Goal: Information Seeking & Learning: Learn about a topic

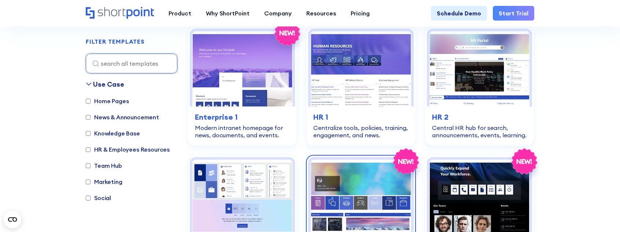
scroll to position [183, 0]
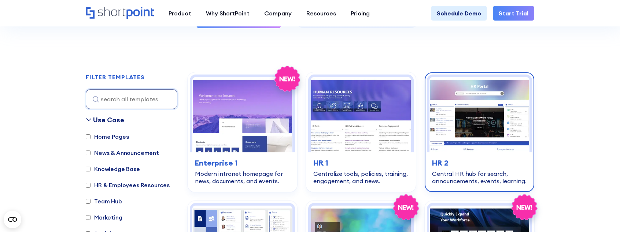
click at [476, 158] on h3 "HR 2" at bounding box center [479, 162] width 95 height 11
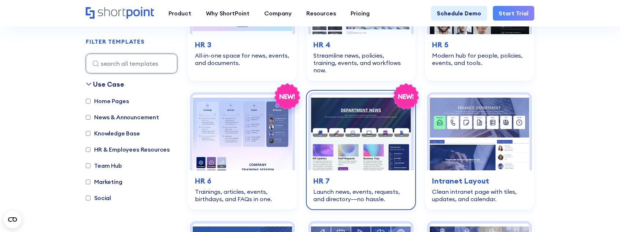
scroll to position [477, 0]
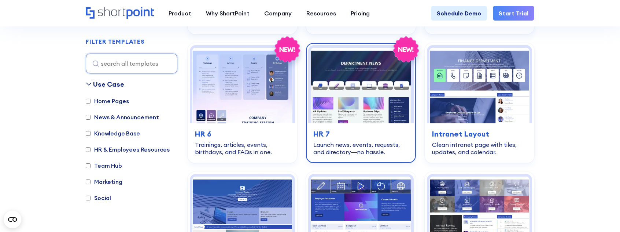
click at [361, 104] on img at bounding box center [361, 85] width 100 height 75
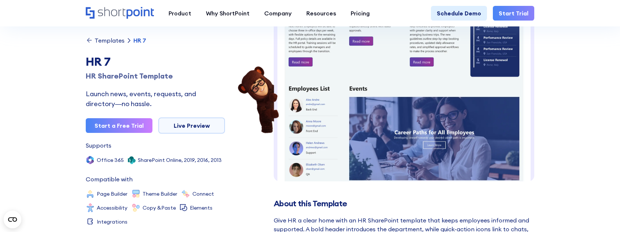
scroll to position [243, 0]
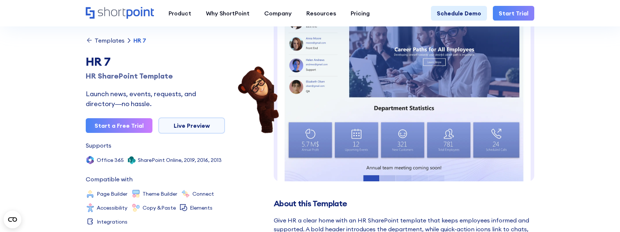
drag, startPoint x: 532, startPoint y: 155, endPoint x: 600, endPoint y: 130, distance: 71.8
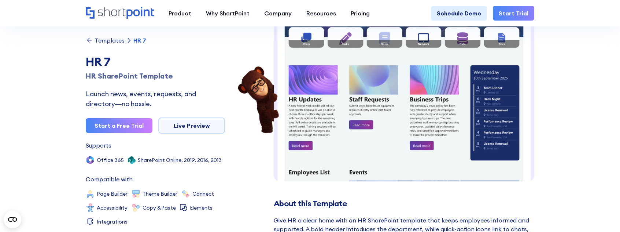
scroll to position [59, 0]
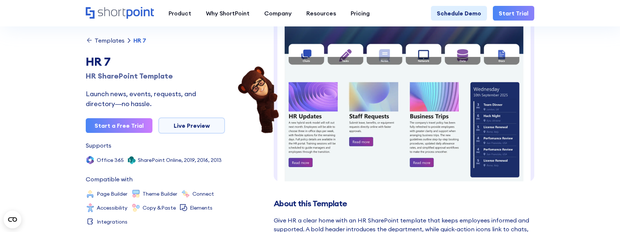
click at [459, 51] on img at bounding box center [404, 186] width 261 height 452
click at [106, 40] on div "Templates" at bounding box center [110, 40] width 30 height 6
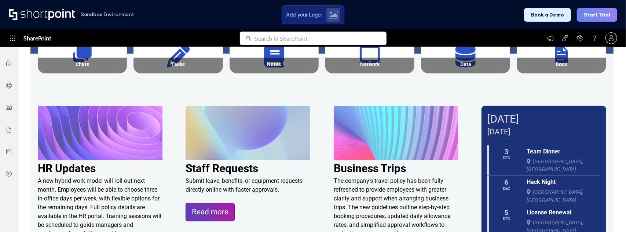
scroll to position [110, 0]
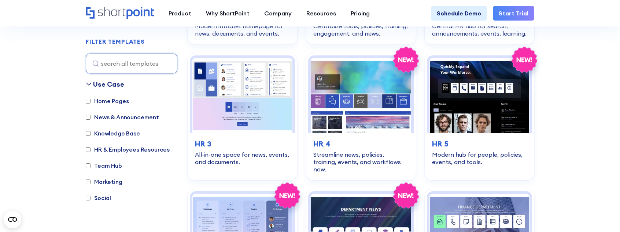
scroll to position [330, 0]
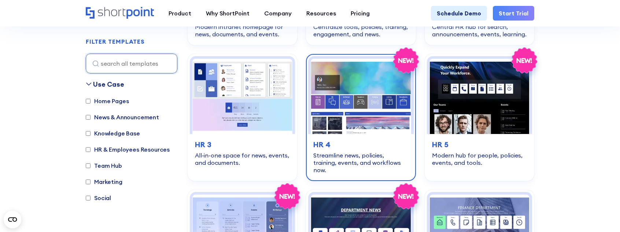
click at [362, 124] on img at bounding box center [361, 96] width 100 height 75
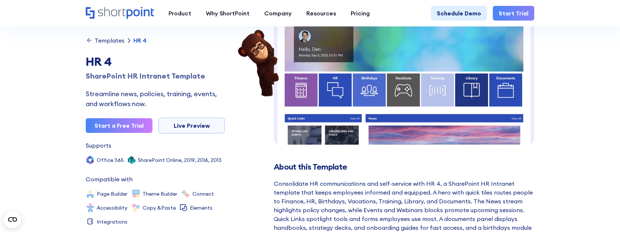
click at [472, 96] on img at bounding box center [404, 188] width 261 height 412
click at [103, 39] on div "Templates" at bounding box center [110, 40] width 30 height 6
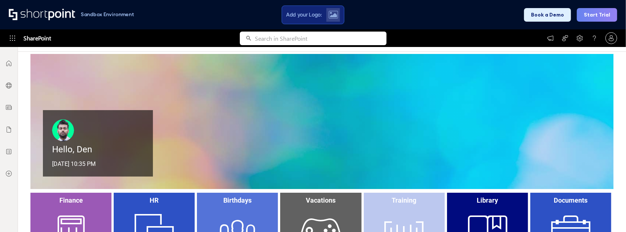
scroll to position [110, 0]
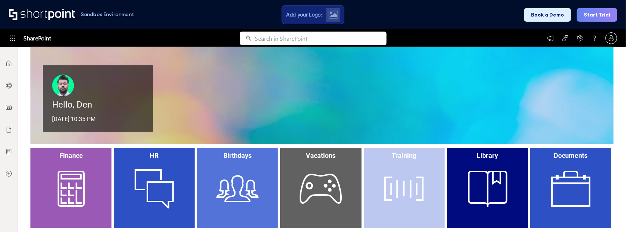
click at [404, 186] on div "Training" at bounding box center [404, 188] width 81 height 80
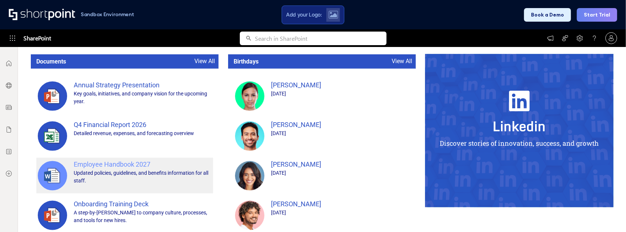
scroll to position [665, 0]
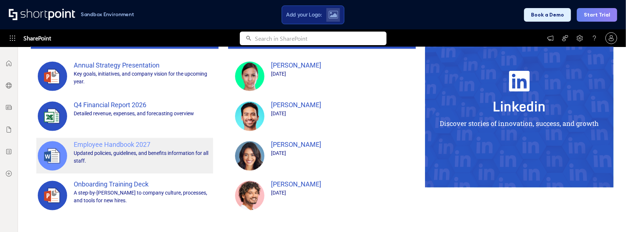
click at [130, 153] on div "Updated policies, guidelines, and benefits information for all staff." at bounding box center [143, 156] width 138 height 15
click at [131, 143] on div "Employee Handbook 2027" at bounding box center [143, 144] width 138 height 10
click at [49, 157] on icon at bounding box center [47, 156] width 7 height 11
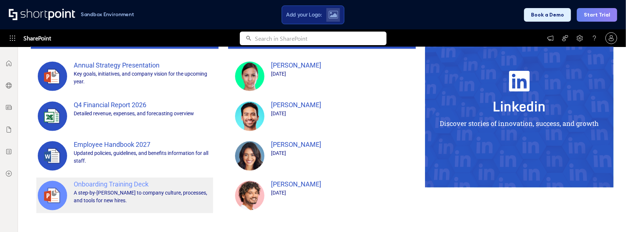
click at [99, 190] on div "A step-by-step guide to company culture, processes, and tools for new hires." at bounding box center [143, 196] width 138 height 15
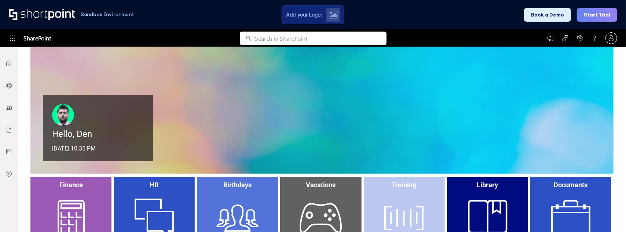
scroll to position [78, 0]
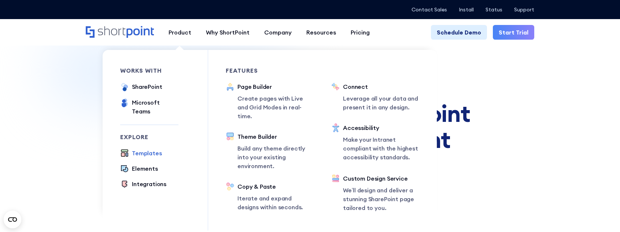
click at [150, 148] on div "Templates" at bounding box center [147, 152] width 30 height 9
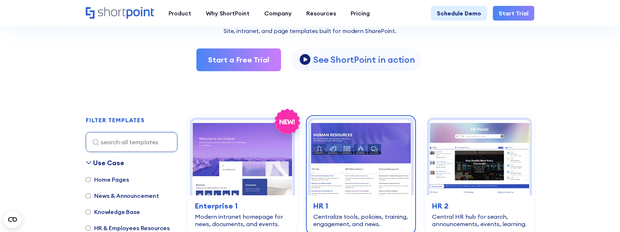
scroll to position [183, 0]
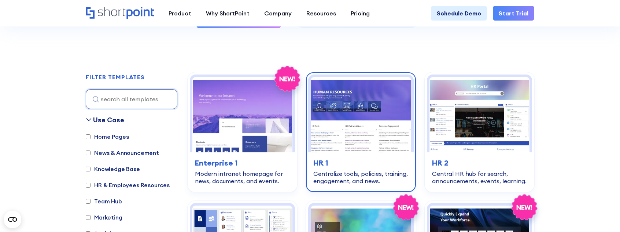
click at [349, 137] on img at bounding box center [361, 114] width 100 height 75
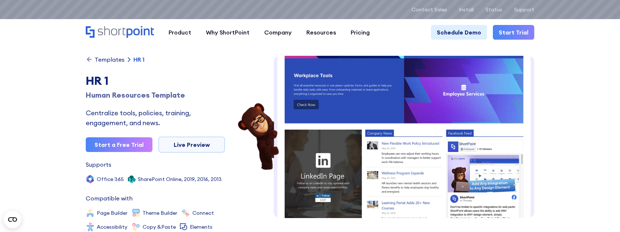
scroll to position [286, 0]
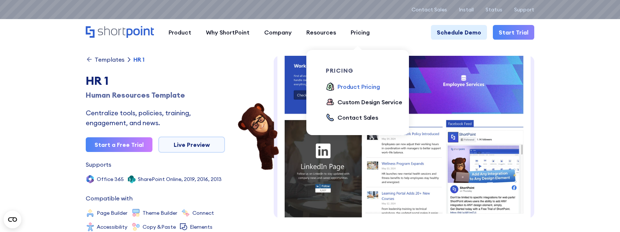
click at [356, 84] on div "Product Pricing" at bounding box center [359, 86] width 43 height 9
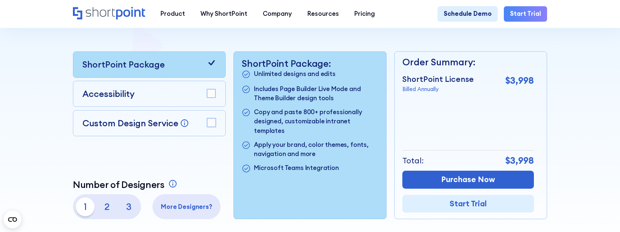
scroll to position [183, 0]
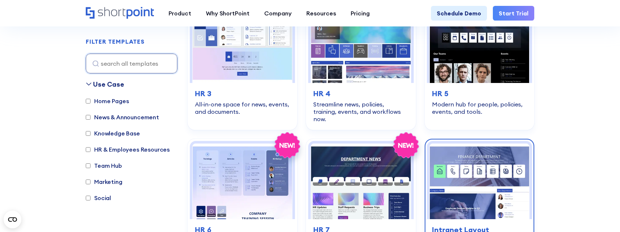
scroll to position [403, 0]
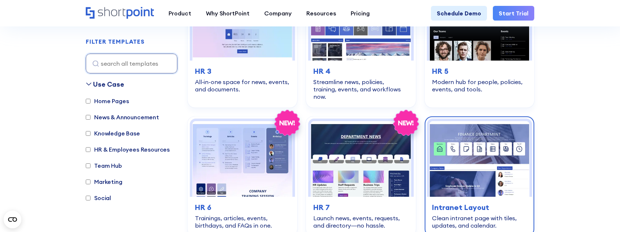
click at [474, 164] on img at bounding box center [480, 158] width 100 height 75
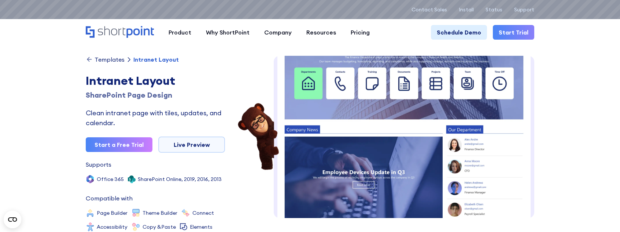
scroll to position [26, 0]
